Goal: Task Accomplishment & Management: Manage account settings

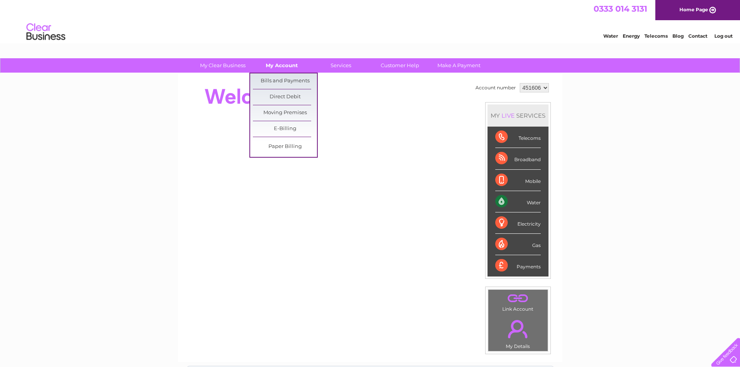
click at [280, 68] on link "My Account" at bounding box center [282, 65] width 64 height 14
click at [279, 76] on link "Bills and Payments" at bounding box center [285, 81] width 64 height 16
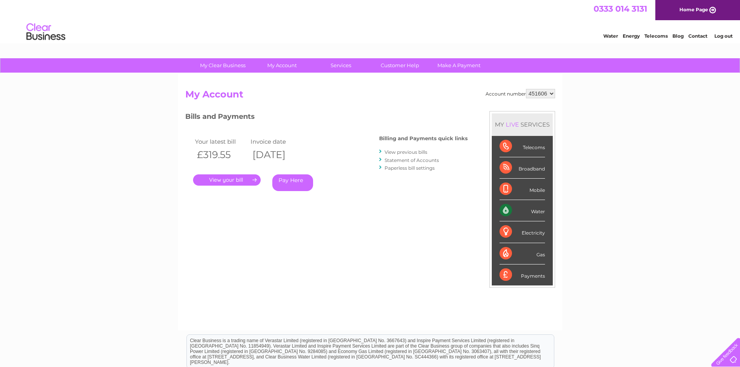
click at [403, 153] on link "View previous bills" at bounding box center [405, 152] width 43 height 6
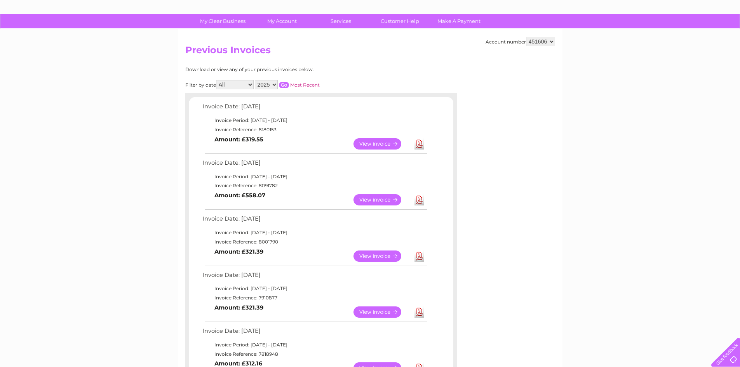
scroll to position [155, 0]
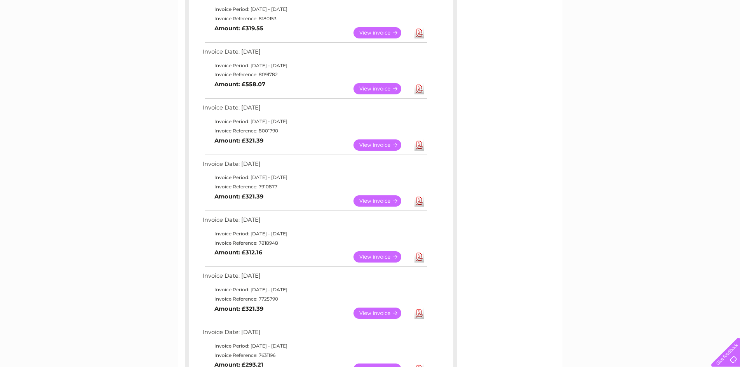
click at [420, 201] on link "Download" at bounding box center [419, 200] width 10 height 11
